Goal: Task Accomplishment & Management: Complete application form

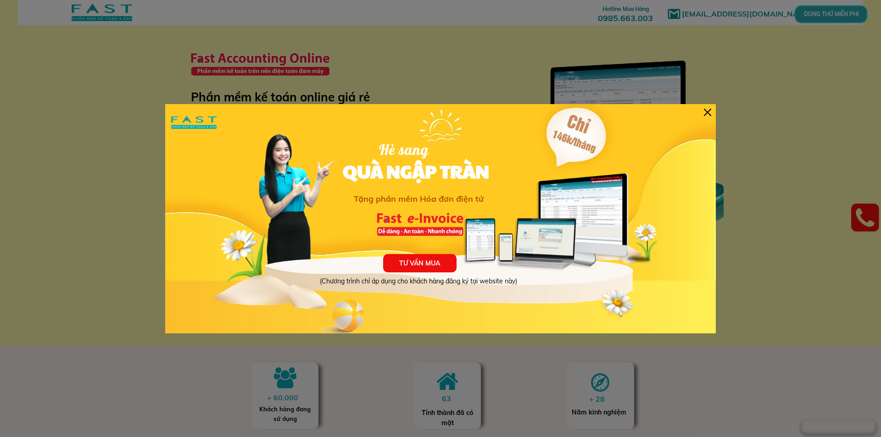
click at [702, 112] on div "TƯ VẤN MUA (Chương trình chỉ áp dụng cho khách hàng đăng ký tại website này) Hè…" at bounding box center [440, 218] width 551 height 229
click at [708, 113] on div at bounding box center [707, 112] width 7 height 7
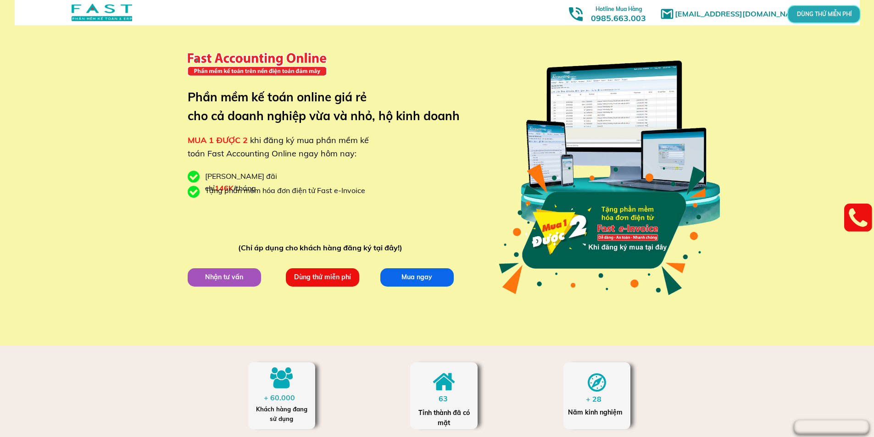
click at [323, 276] on p "Dùng thử miễn phí" at bounding box center [322, 277] width 76 height 19
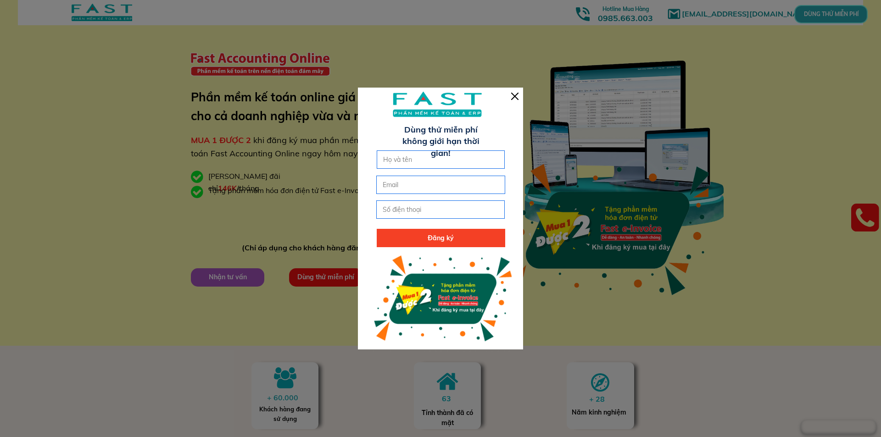
click at [429, 163] on input "text" at bounding box center [441, 159] width 120 height 17
type input "D"
type input "[PERSON_NAME]"
click at [418, 185] on input "email" at bounding box center [441, 184] width 120 height 17
type input "[EMAIL_ADDRESS][DOMAIN_NAME]"
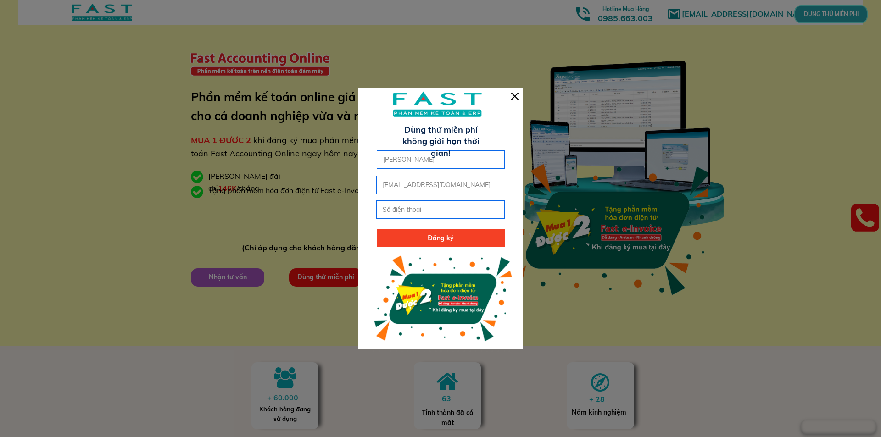
click at [435, 204] on input "tel" at bounding box center [441, 209] width 120 height 17
type input "0981088877"
click at [425, 236] on p "Đăng ký" at bounding box center [441, 238] width 129 height 18
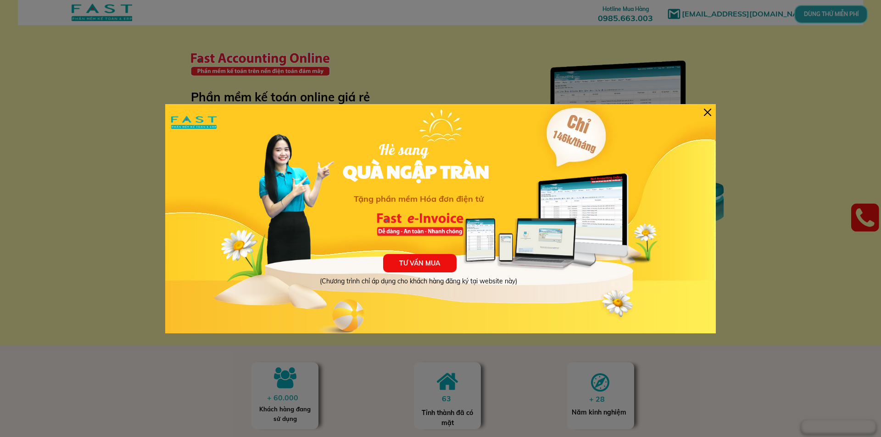
click at [708, 112] on div at bounding box center [707, 112] width 7 height 7
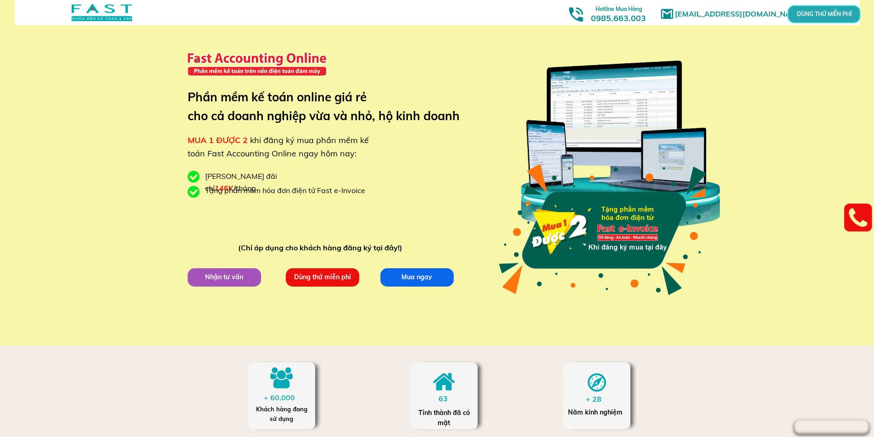
click at [302, 274] on p "Dùng thử miễn phí" at bounding box center [321, 277] width 73 height 18
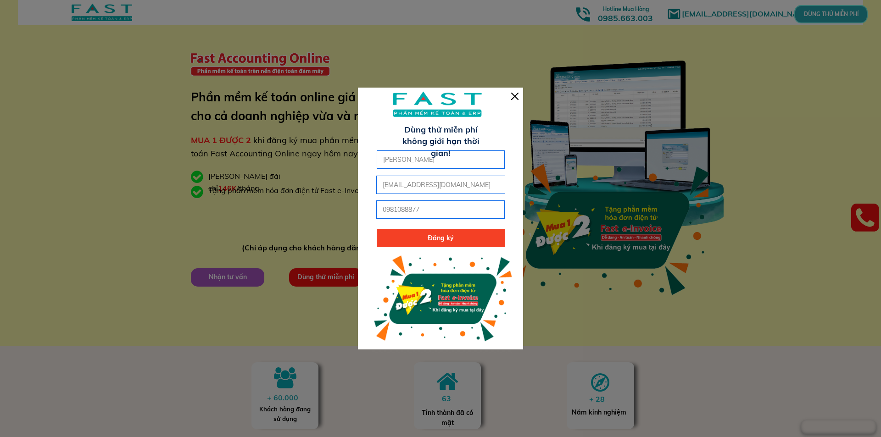
click at [519, 96] on div at bounding box center [440, 219] width 165 height 262
click at [514, 95] on div at bounding box center [514, 96] width 7 height 7
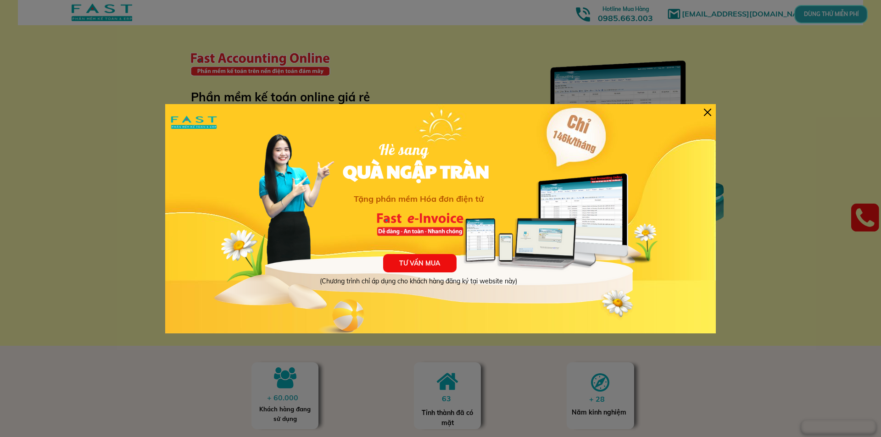
click at [708, 112] on div at bounding box center [707, 112] width 7 height 7
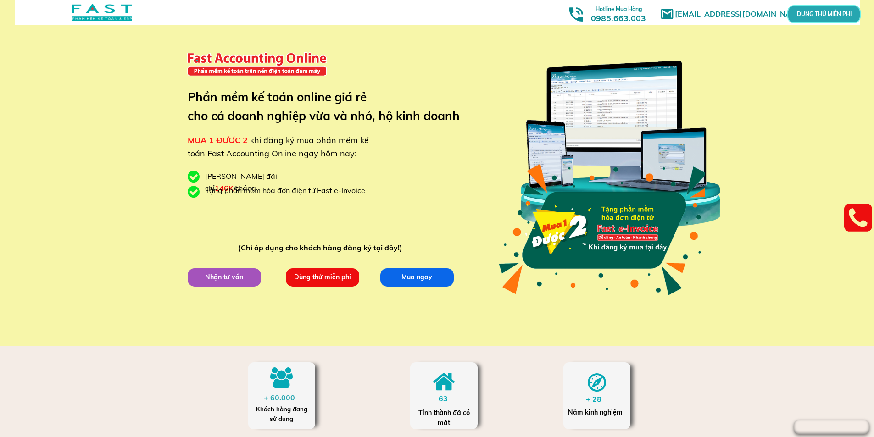
click at [314, 14] on div at bounding box center [437, 12] width 845 height 25
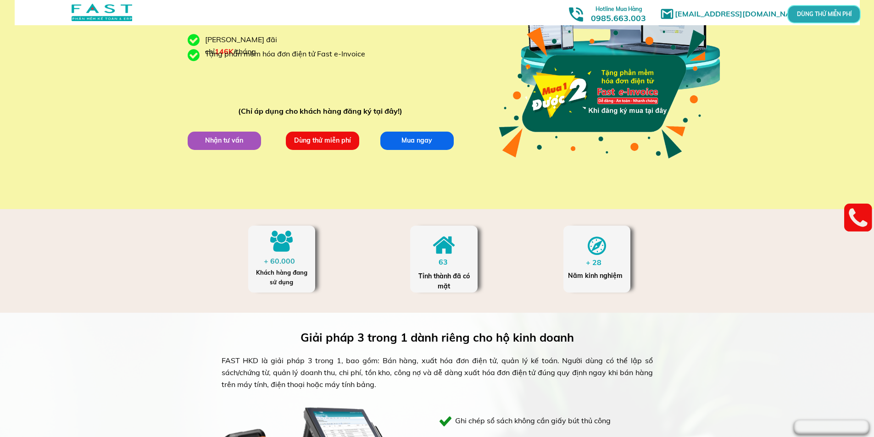
scroll to position [138, 0]
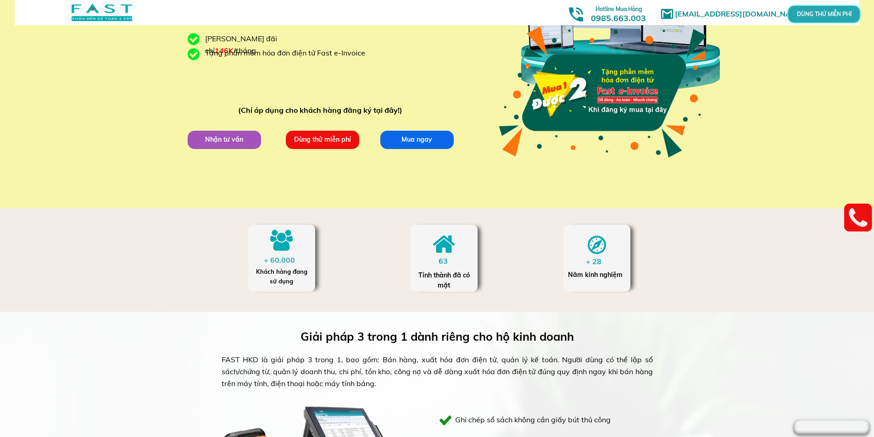
click at [331, 4] on div at bounding box center [437, 12] width 845 height 25
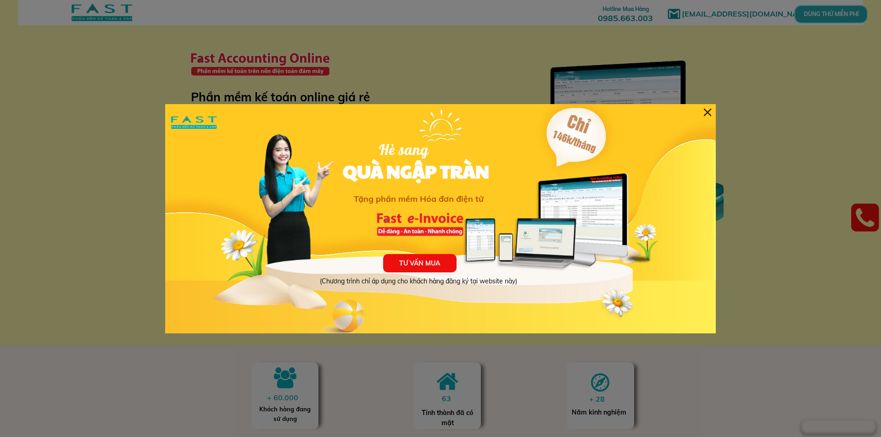
click at [711, 115] on div "TƯ VẤN MUA (Chương trình chỉ áp dụng cho khách hàng đăng ký tại website này) Hè…" at bounding box center [440, 218] width 551 height 229
click at [707, 112] on div at bounding box center [707, 112] width 7 height 7
